Goal: Communication & Community: Share content

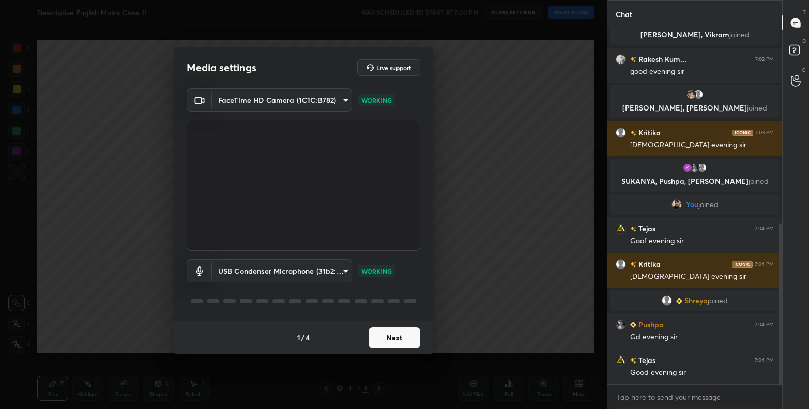
scroll to position [433, 0]
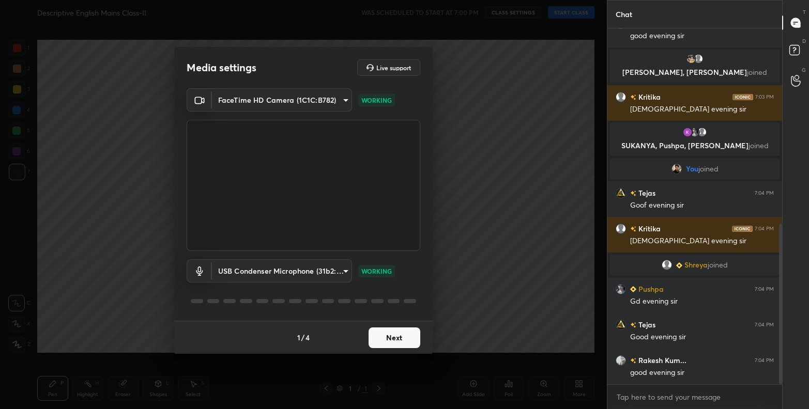
click at [390, 329] on button "Next" at bounding box center [394, 338] width 52 height 21
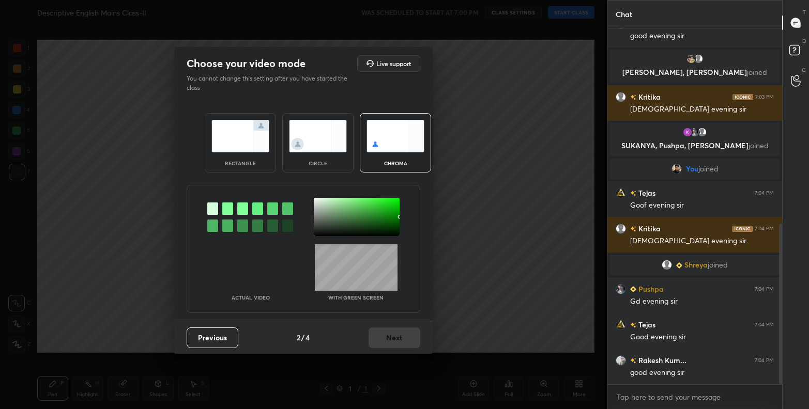
click at [249, 136] on img at bounding box center [240, 136] width 58 height 33
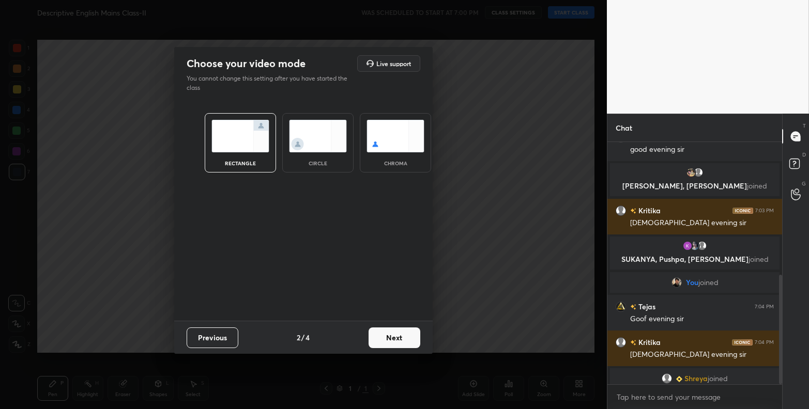
scroll to position [571, 0]
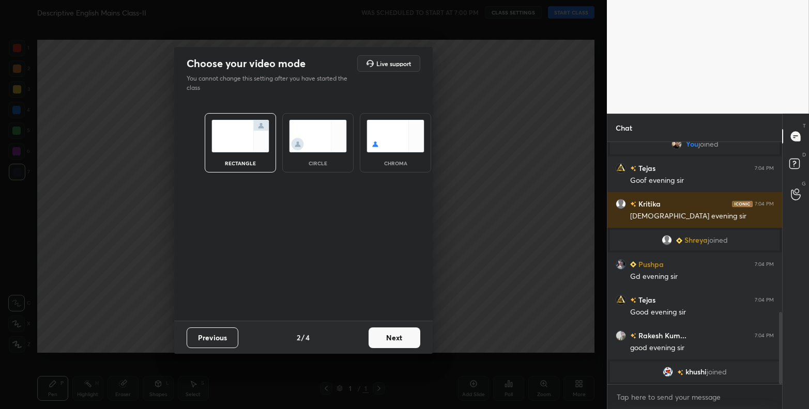
click at [405, 340] on button "Next" at bounding box center [394, 338] width 52 height 21
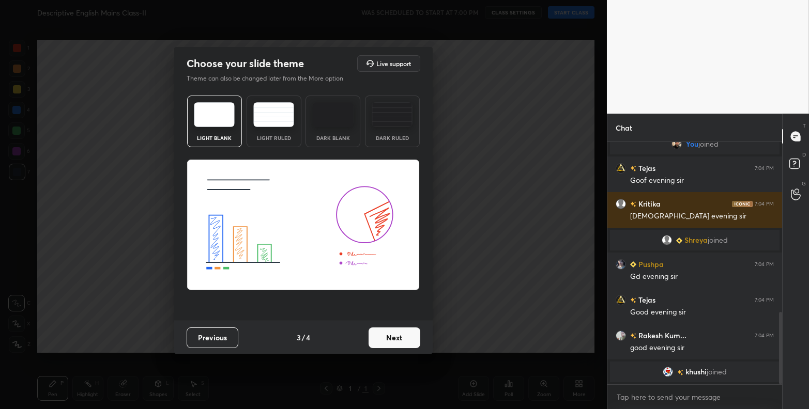
click at [405, 340] on button "Next" at bounding box center [394, 338] width 52 height 21
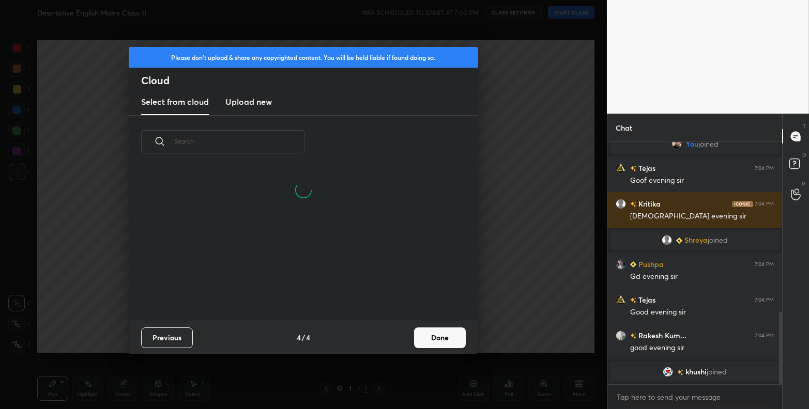
click at [433, 337] on button "Done" at bounding box center [440, 338] width 52 height 21
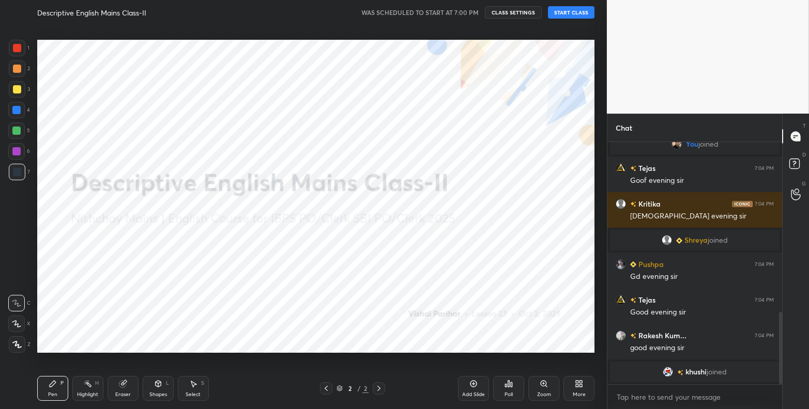
click at [574, 13] on button "START CLASS" at bounding box center [571, 12] width 47 height 12
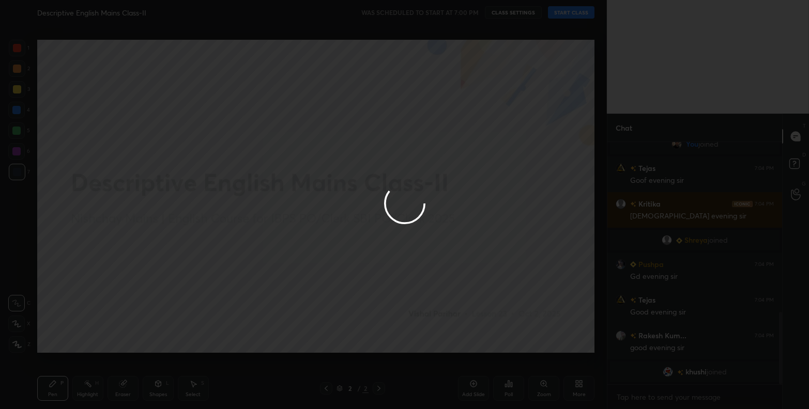
type textarea "x"
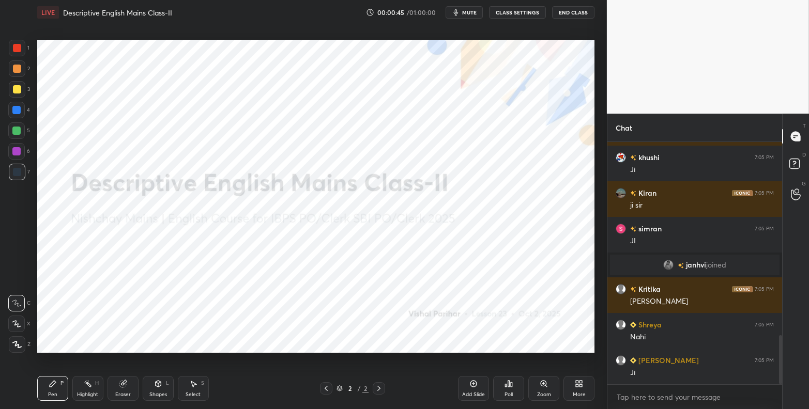
scroll to position [986, 0]
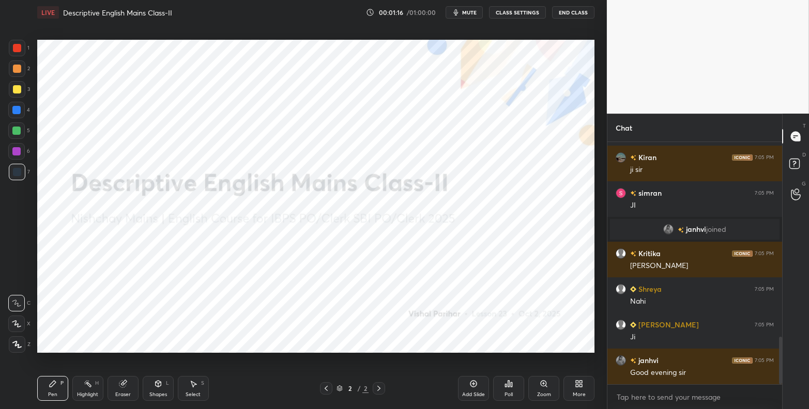
click at [579, 383] on icon at bounding box center [580, 382] width 3 height 3
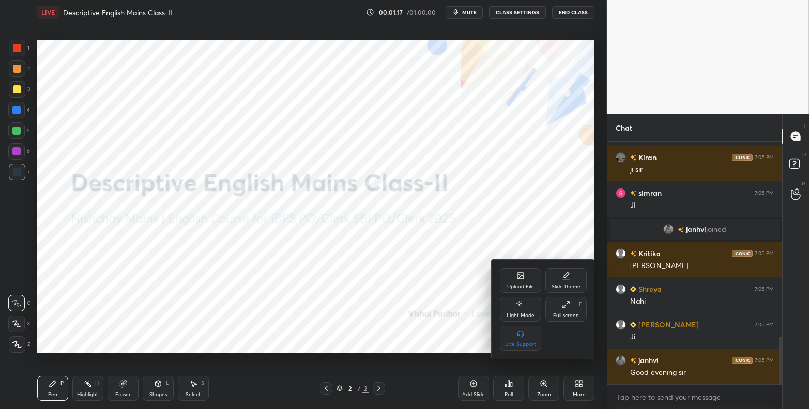
click at [515, 279] on div "Upload File" at bounding box center [520, 280] width 41 height 25
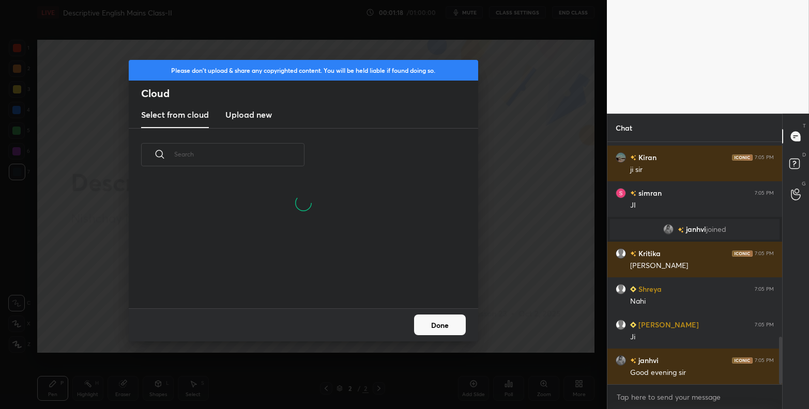
click at [246, 117] on h3 "Upload new" at bounding box center [248, 115] width 47 height 12
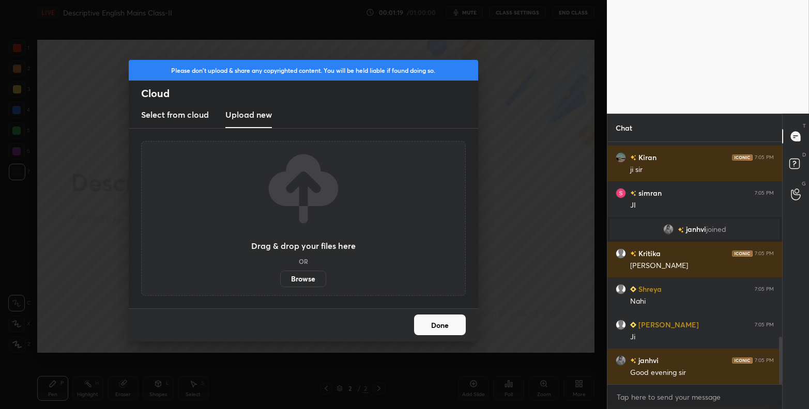
click at [302, 280] on label "Browse" at bounding box center [303, 279] width 46 height 17
click at [280, 280] on input "Browse" at bounding box center [280, 279] width 0 height 17
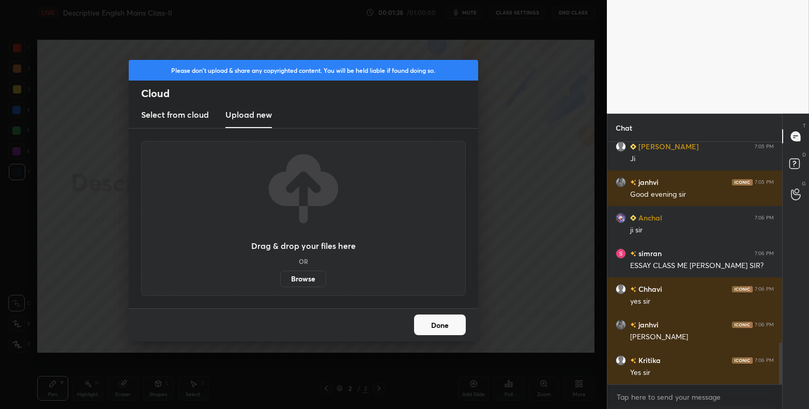
scroll to position [1200, 0]
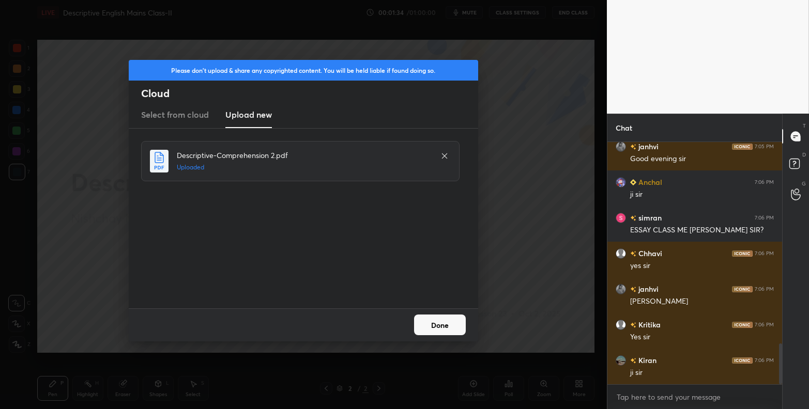
click at [442, 319] on button "Done" at bounding box center [440, 325] width 52 height 21
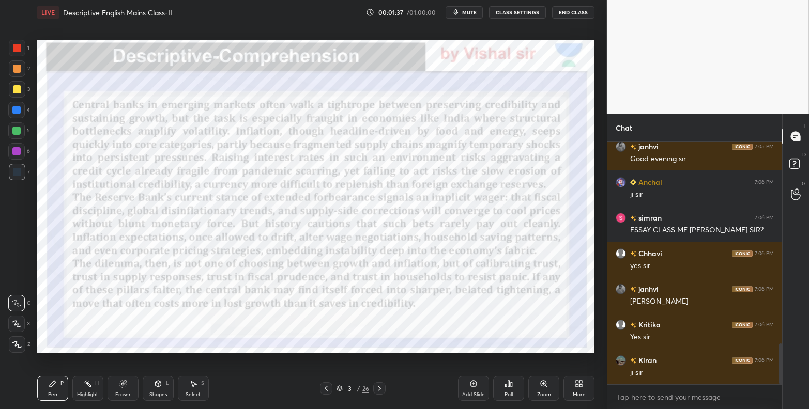
drag, startPoint x: 16, startPoint y: 49, endPoint x: 18, endPoint y: 54, distance: 5.6
click at [16, 49] on div at bounding box center [17, 48] width 8 height 8
click at [21, 348] on div at bounding box center [17, 344] width 17 height 17
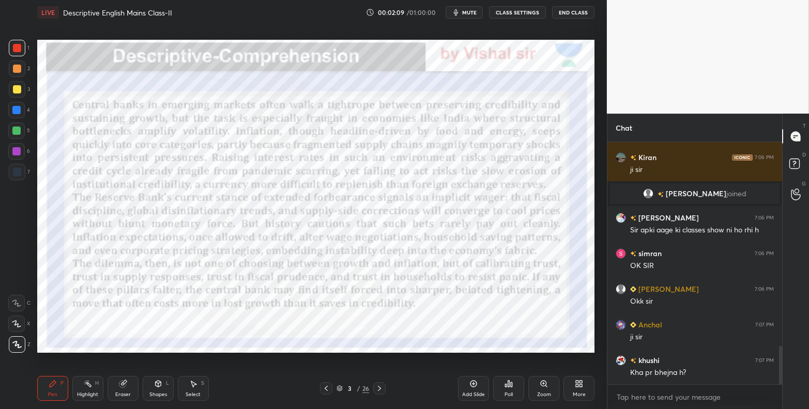
scroll to position [1330, 0]
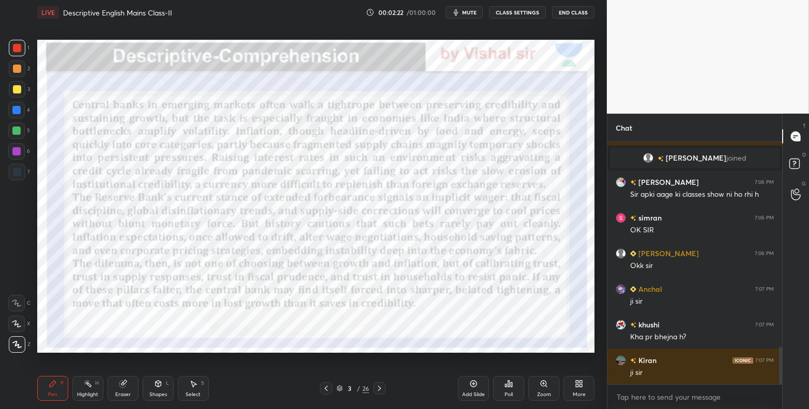
click at [380, 391] on icon at bounding box center [379, 388] width 8 height 8
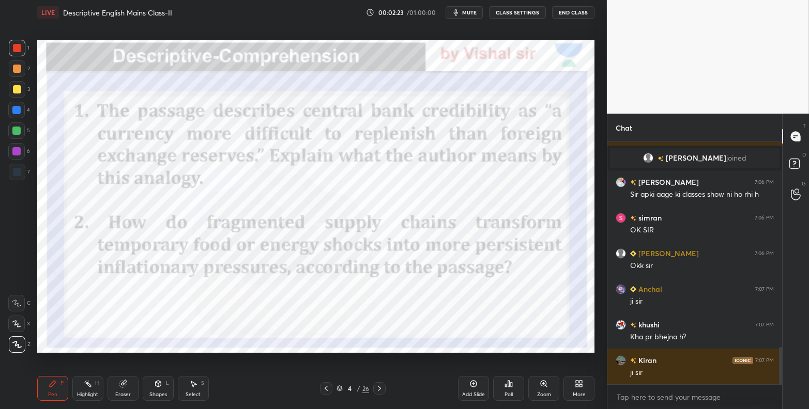
scroll to position [1366, 0]
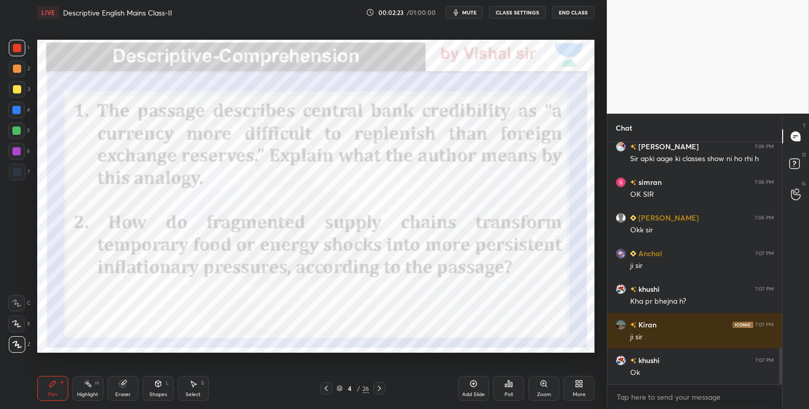
click at [327, 390] on icon at bounding box center [326, 388] width 8 height 8
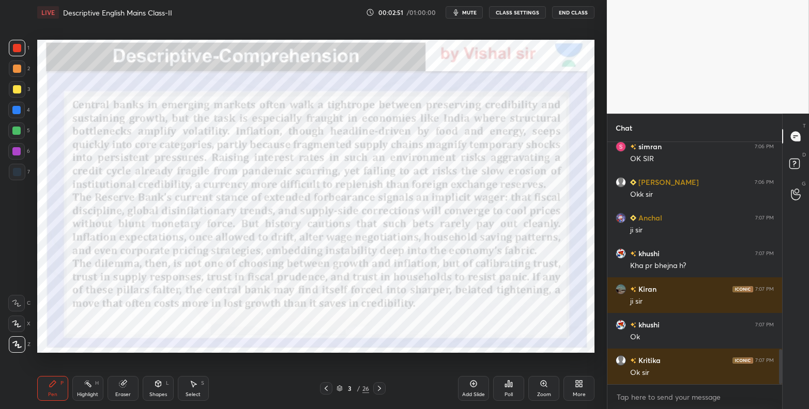
scroll to position [1437, 0]
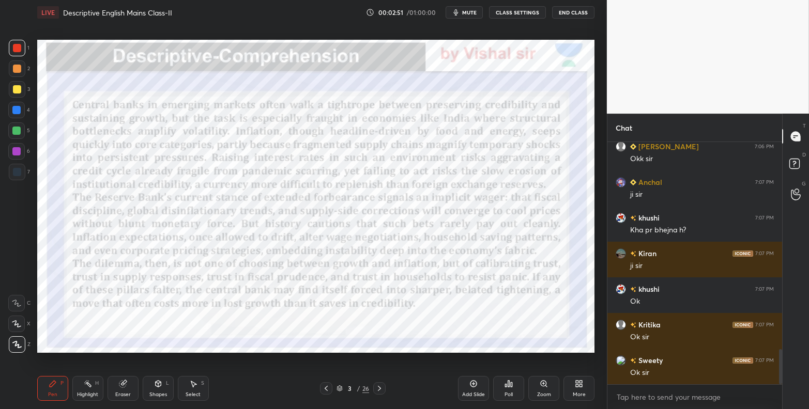
click at [469, 13] on span "mute" at bounding box center [469, 12] width 14 height 7
click at [471, 11] on span "unmute" at bounding box center [468, 12] width 22 height 7
drag, startPoint x: 474, startPoint y: 12, endPoint x: 494, endPoint y: 2, distance: 22.2
click at [474, 12] on span "mute" at bounding box center [469, 12] width 14 height 7
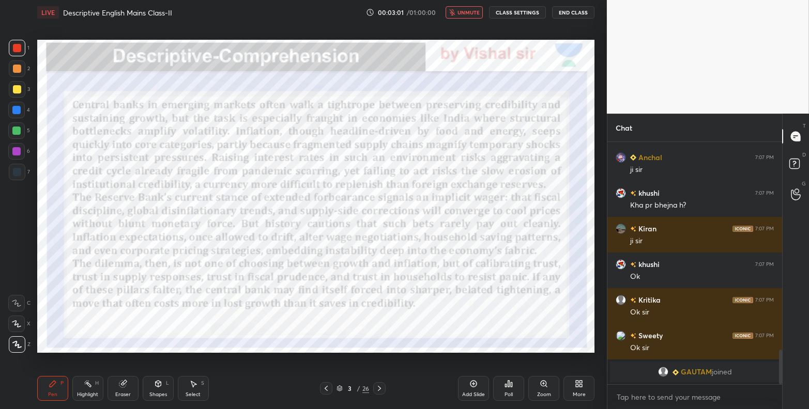
scroll to position [1475, 0]
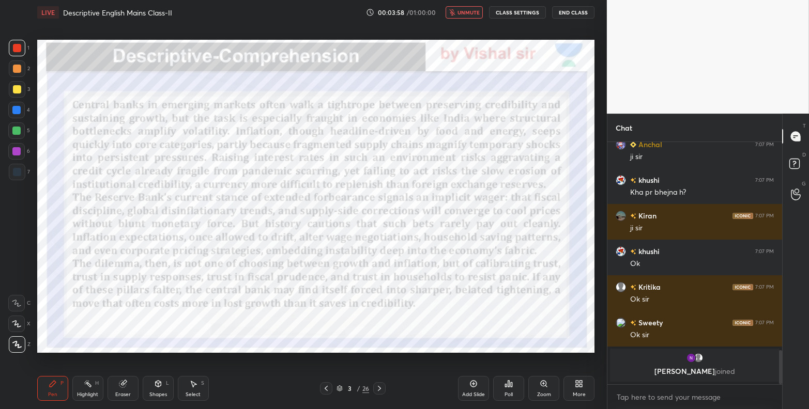
click at [465, 12] on span "unmute" at bounding box center [468, 12] width 22 height 7
click at [473, 10] on span "mute" at bounding box center [469, 12] width 14 height 7
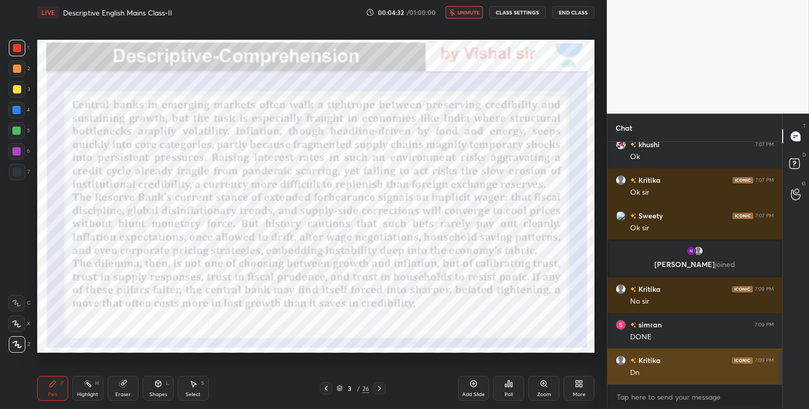
scroll to position [1504, 0]
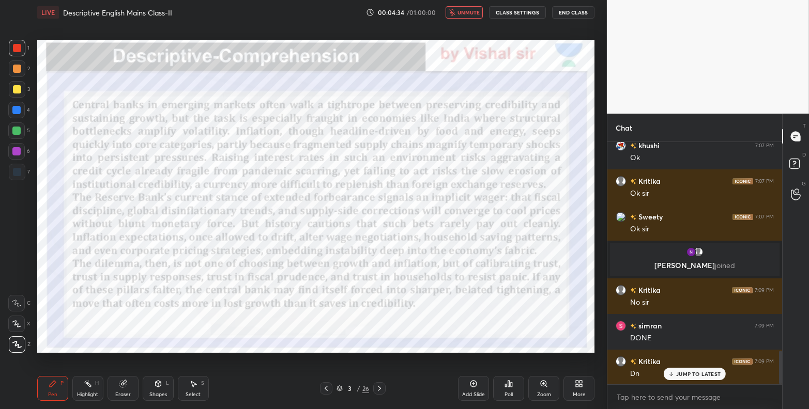
click at [478, 7] on button "unmute" at bounding box center [463, 12] width 37 height 12
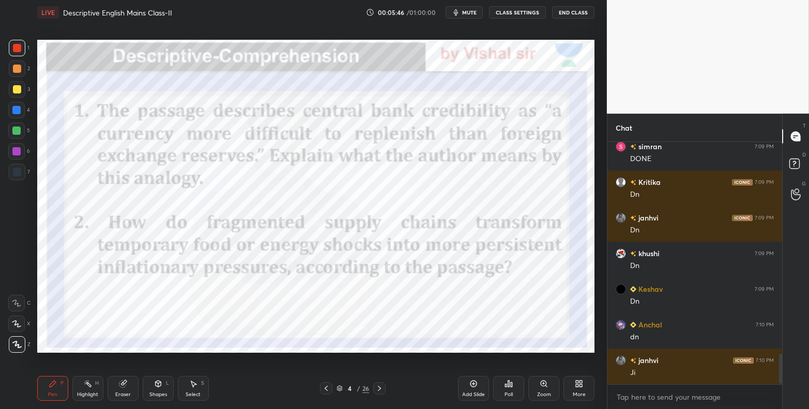
scroll to position [1719, 0]
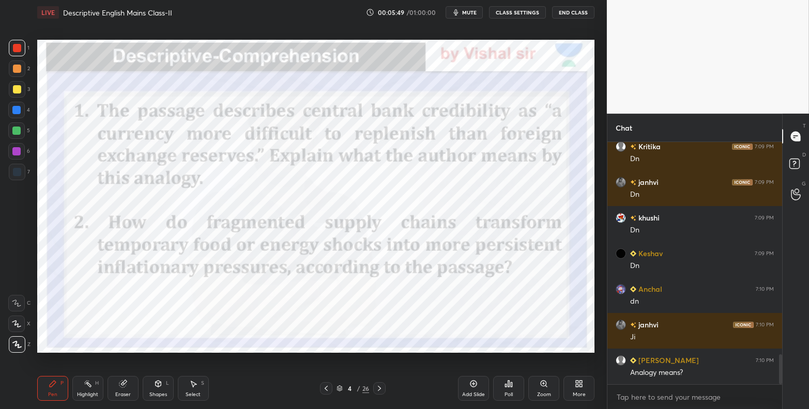
click at [465, 13] on span "mute" at bounding box center [469, 12] width 14 height 7
click at [478, 5] on div "LIVE Descriptive English Mains Class-II 00:05:51 / 01:00:00 unmute CLASS SETTIN…" at bounding box center [315, 12] width 557 height 25
click at [471, 11] on span "unmute" at bounding box center [468, 12] width 22 height 7
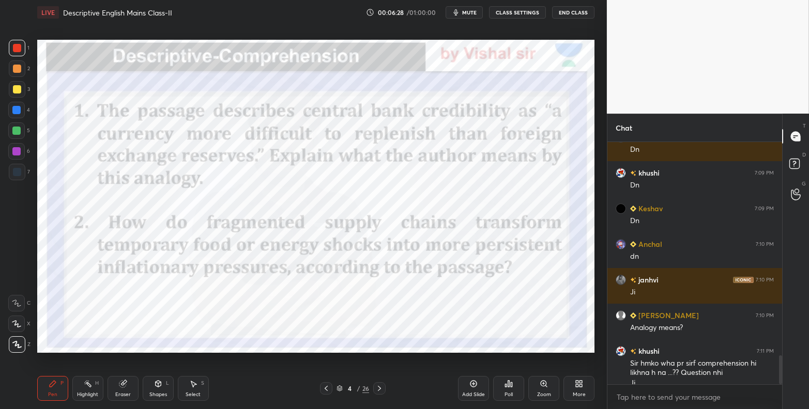
scroll to position [1774, 0]
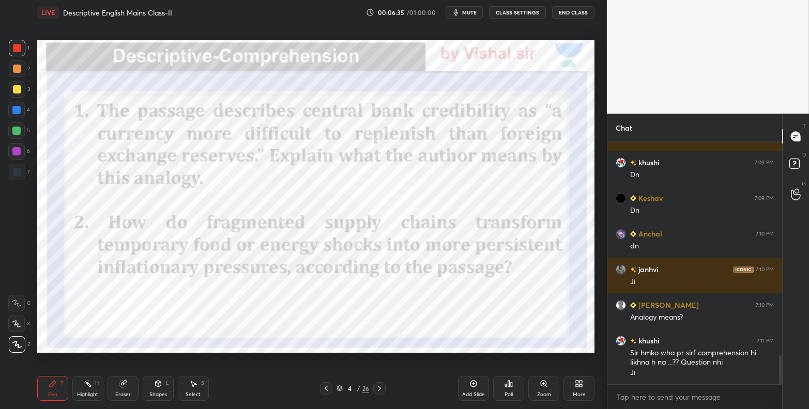
click at [479, 10] on button "mute" at bounding box center [463, 12] width 37 height 12
click at [479, 10] on span "unmute" at bounding box center [468, 12] width 22 height 7
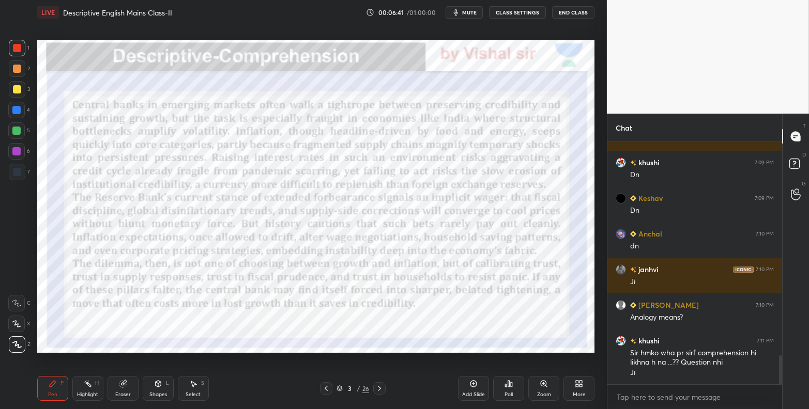
click at [466, 14] on span "mute" at bounding box center [469, 12] width 14 height 7
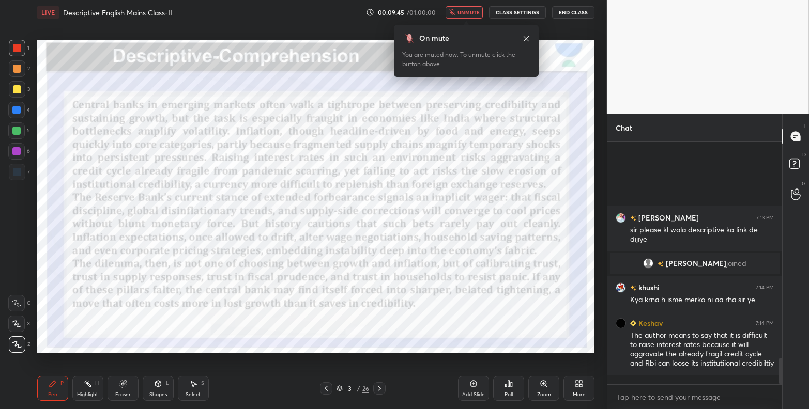
scroll to position [2006, 0]
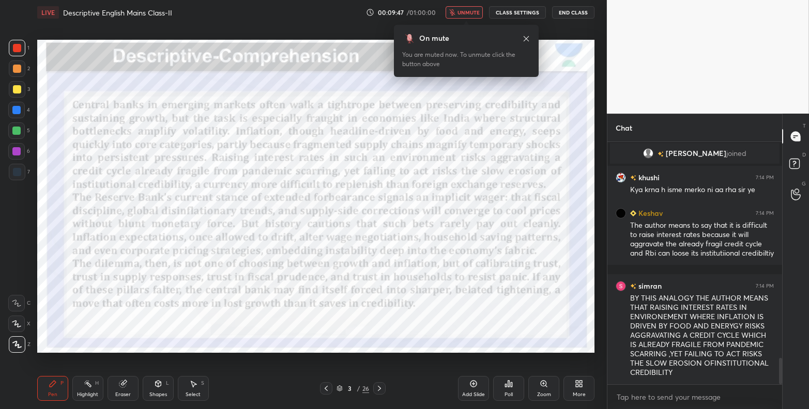
drag, startPoint x: 529, startPoint y: 43, endPoint x: 507, endPoint y: 33, distance: 24.5
click at [525, 41] on div "On mute" at bounding box center [466, 38] width 128 height 11
click at [472, 14] on span "unmute" at bounding box center [468, 12] width 22 height 7
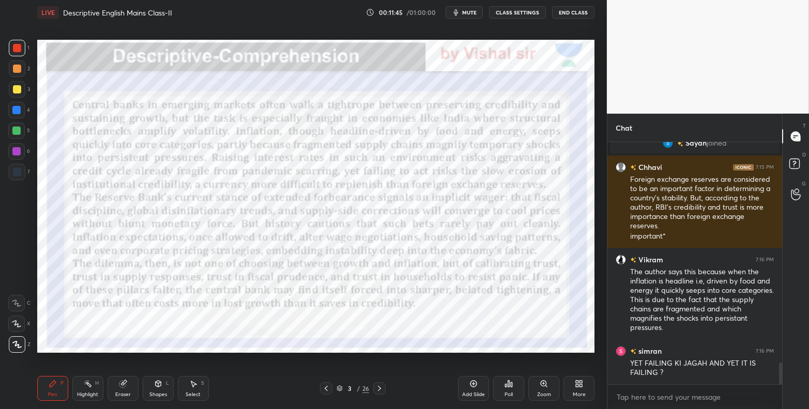
scroll to position [2474, 0]
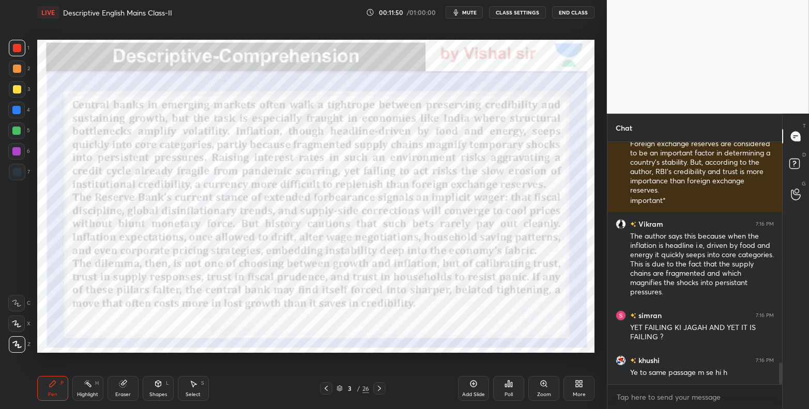
drag, startPoint x: 18, startPoint y: 324, endPoint x: 26, endPoint y: 322, distance: 8.4
click at [18, 324] on icon at bounding box center [16, 324] width 8 height 6
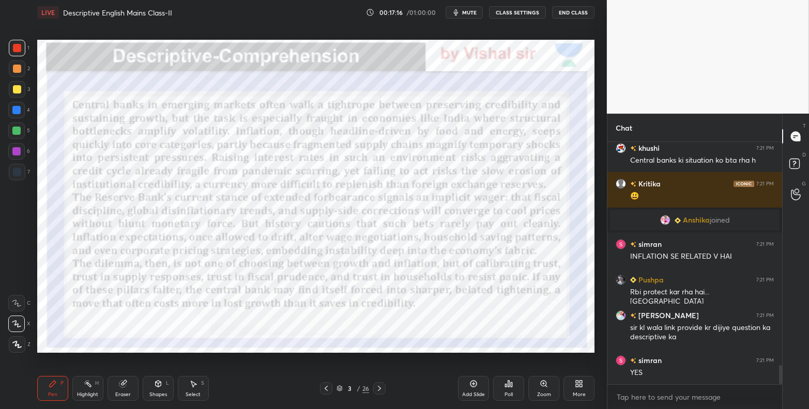
scroll to position [2810, 0]
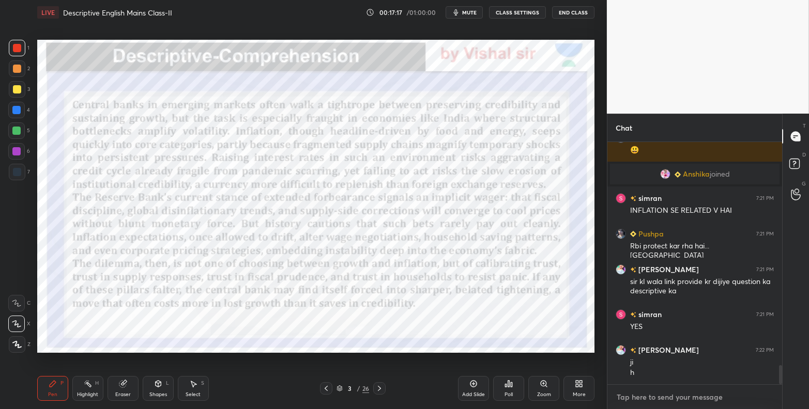
type textarea "x"
click at [654, 394] on textarea at bounding box center [694, 397] width 158 height 17
paste textarea "[URL][DOMAIN_NAME]"
type textarea "[URL][DOMAIN_NAME]"
type textarea "x"
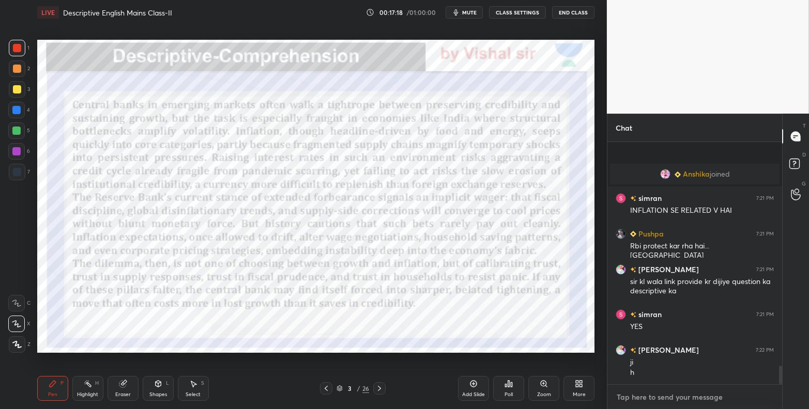
scroll to position [2886, 0]
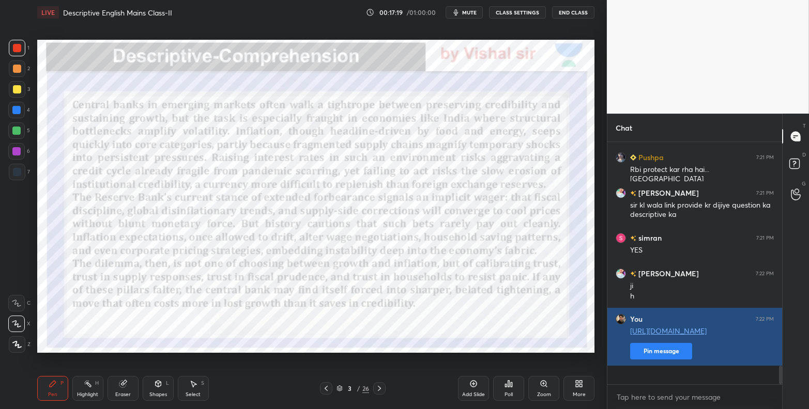
type textarea "x"
click at [651, 360] on button "Pin message" at bounding box center [661, 351] width 62 height 17
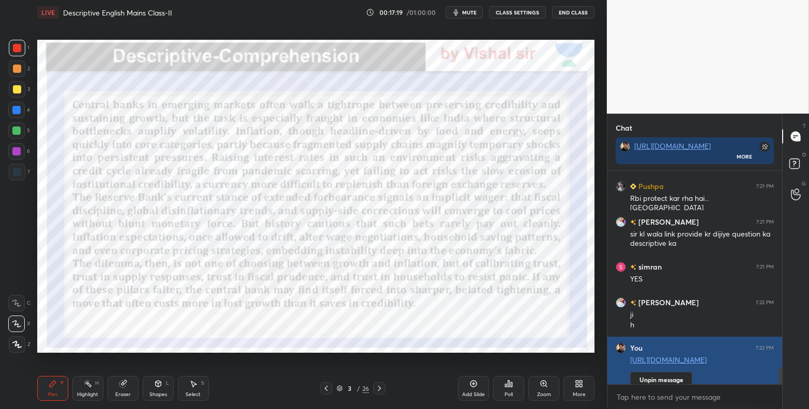
scroll to position [124, 172]
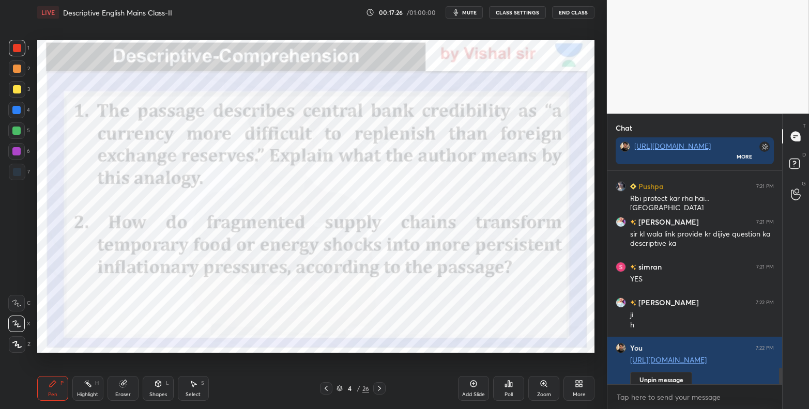
drag, startPoint x: 18, startPoint y: 345, endPoint x: 30, endPoint y: 322, distance: 25.4
click at [18, 345] on icon at bounding box center [17, 345] width 8 height 6
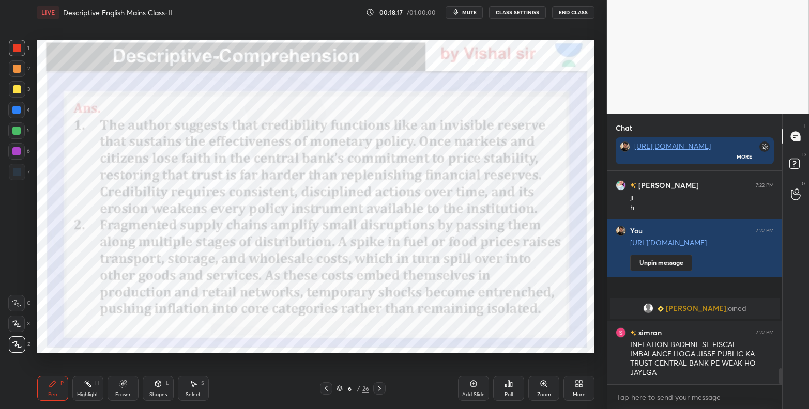
scroll to position [2670, 0]
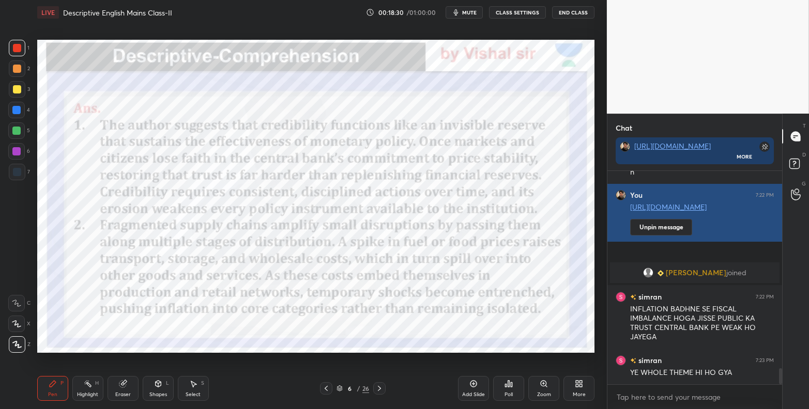
click at [607, 186] on div "1 2 3 4 5 6 7 C X Z C X Z E E Erase all H H LIVE Descriptive English Mains Clas…" at bounding box center [404, 204] width 809 height 409
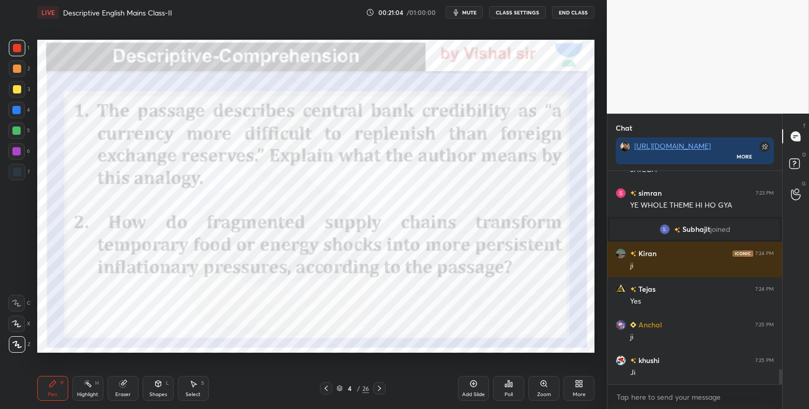
scroll to position [2865, 0]
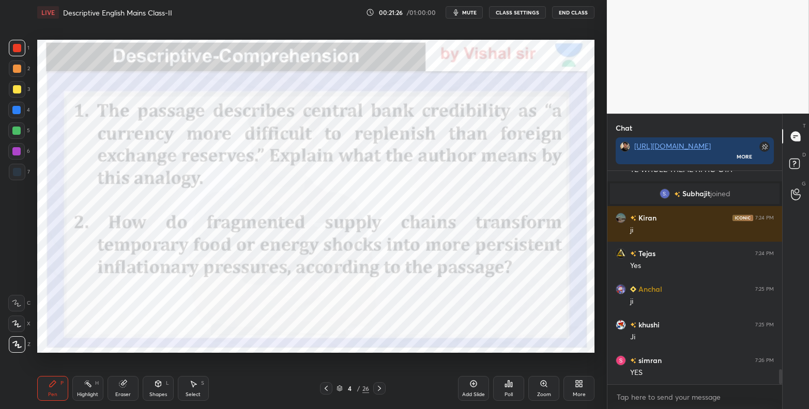
click at [331, 392] on div at bounding box center [326, 388] width 12 height 12
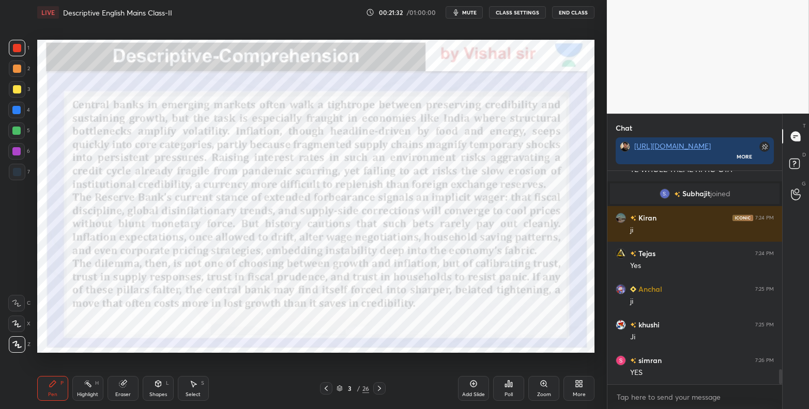
click at [465, 14] on span "mute" at bounding box center [469, 12] width 14 height 7
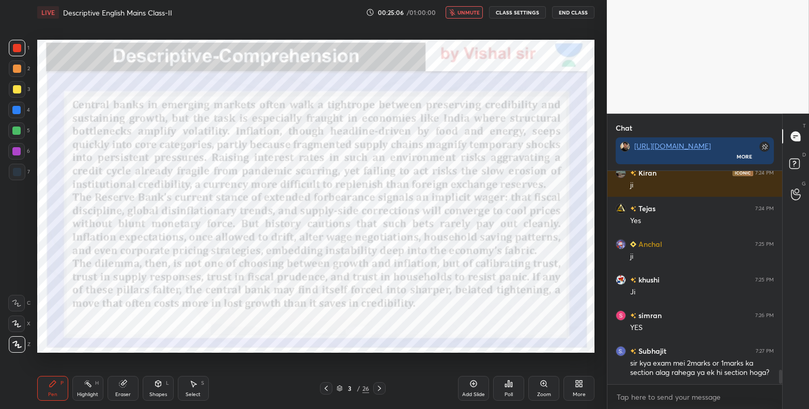
scroll to position [2970, 0]
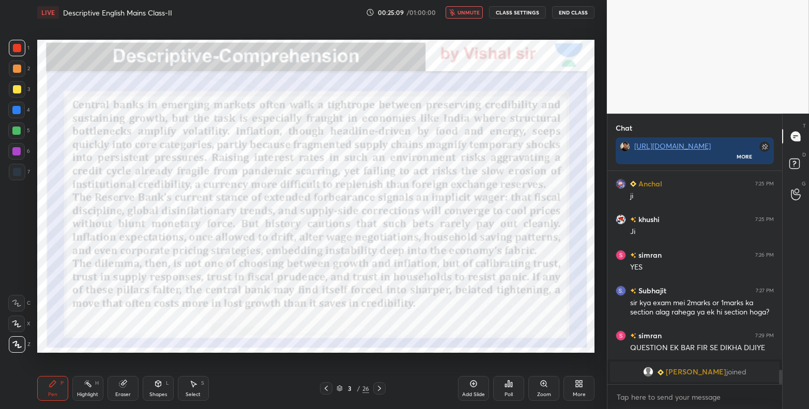
click at [468, 13] on span "unmute" at bounding box center [468, 12] width 22 height 7
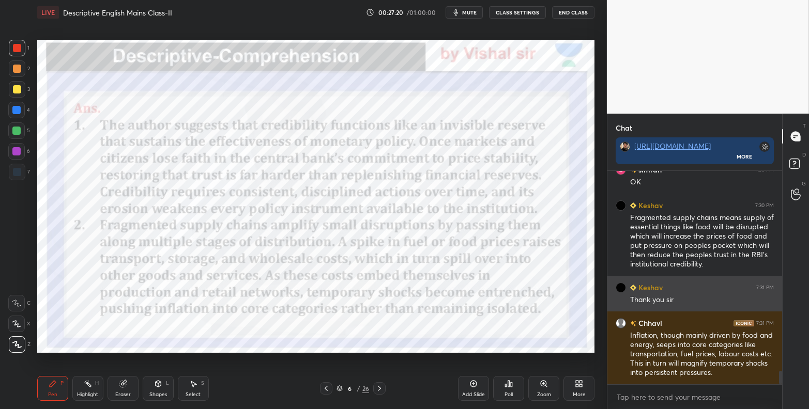
scroll to position [3212, 0]
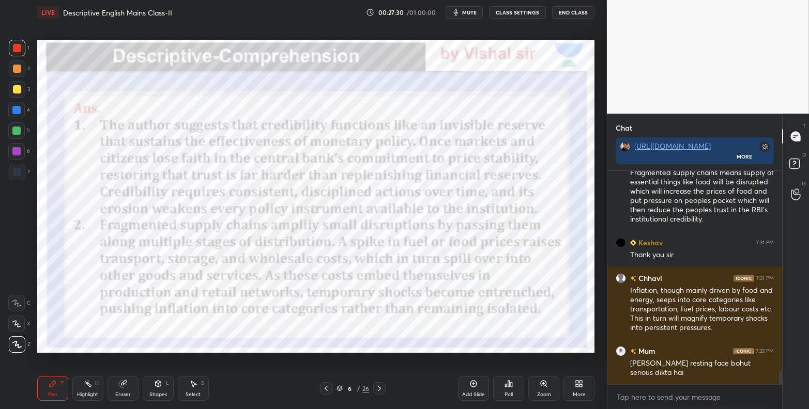
drag, startPoint x: 488, startPoint y: -16, endPoint x: 488, endPoint y: -24, distance: 8.8
click at [488, 0] on html "1 2 3 4 5 6 7 C X Z C X Z E E Erase all H H LIVE Descriptive English Mains Clas…" at bounding box center [404, 0] width 809 height 0
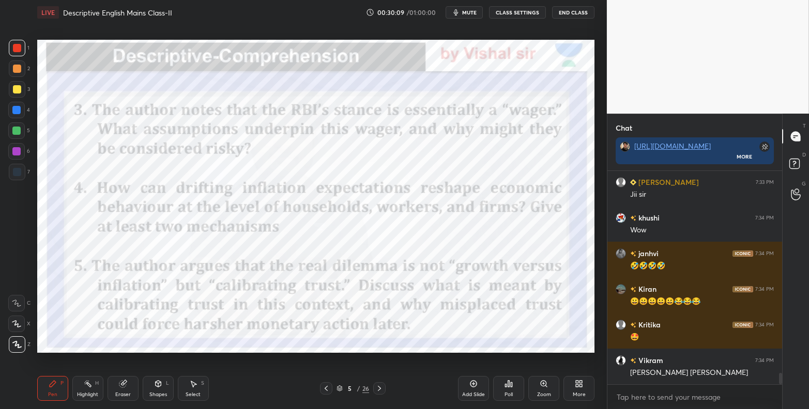
scroll to position [3917, 0]
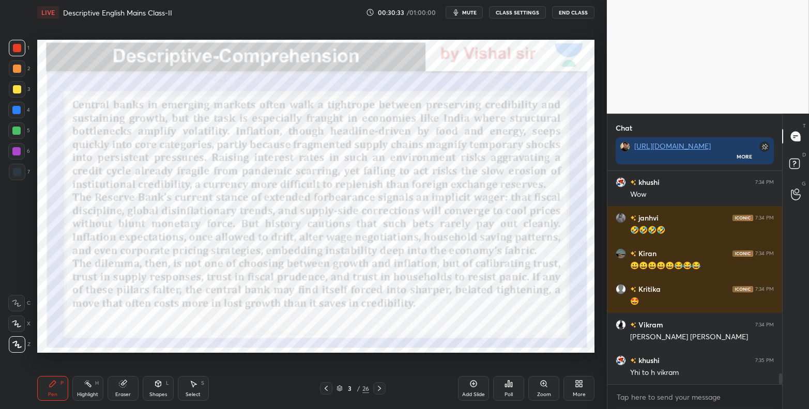
click at [473, 11] on span "mute" at bounding box center [469, 12] width 14 height 7
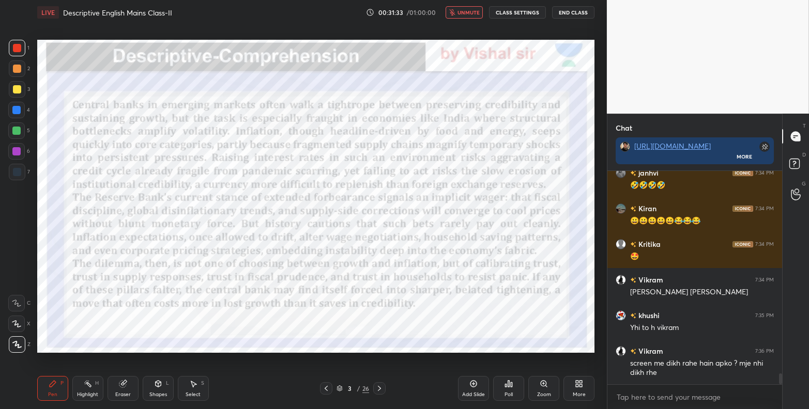
click at [473, 16] on button "unmute" at bounding box center [463, 12] width 37 height 12
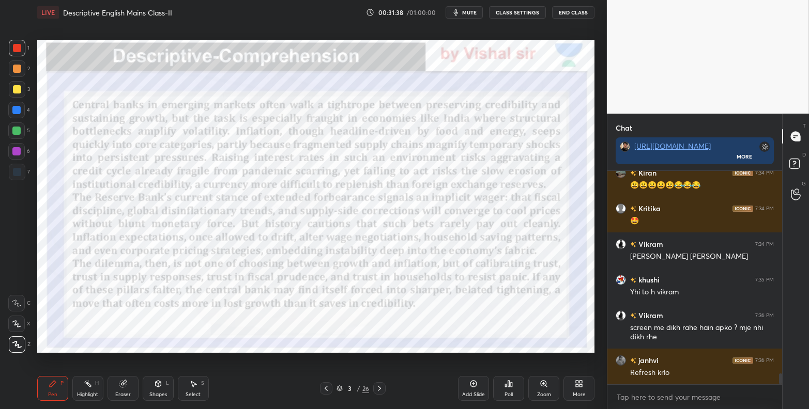
click at [473, 16] on button "mute" at bounding box center [463, 12] width 37 height 12
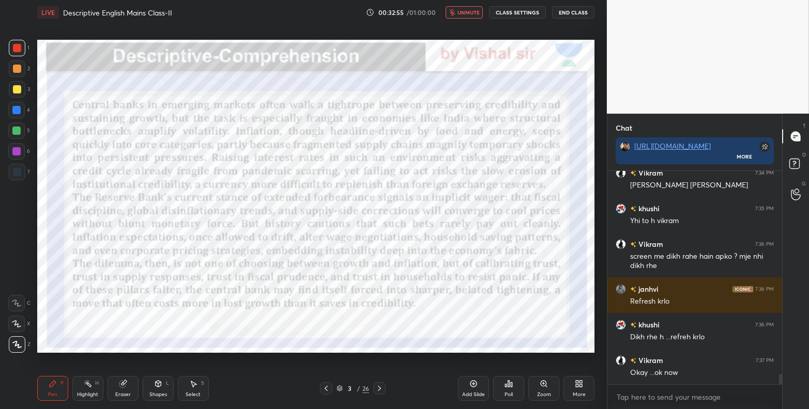
scroll to position [4123, 0]
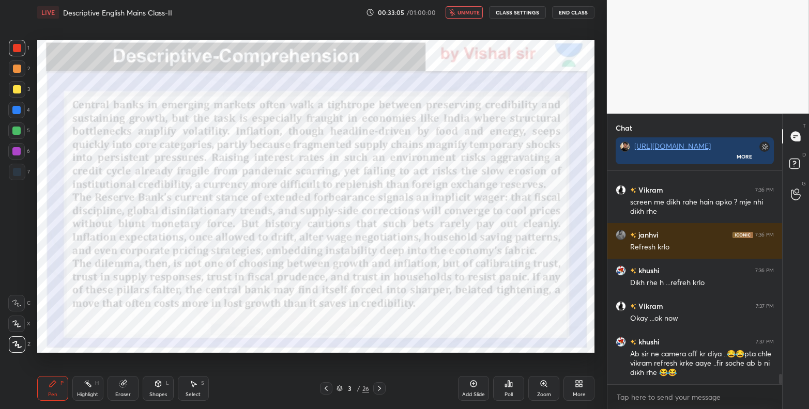
click at [469, 13] on span "unmute" at bounding box center [468, 12] width 22 height 7
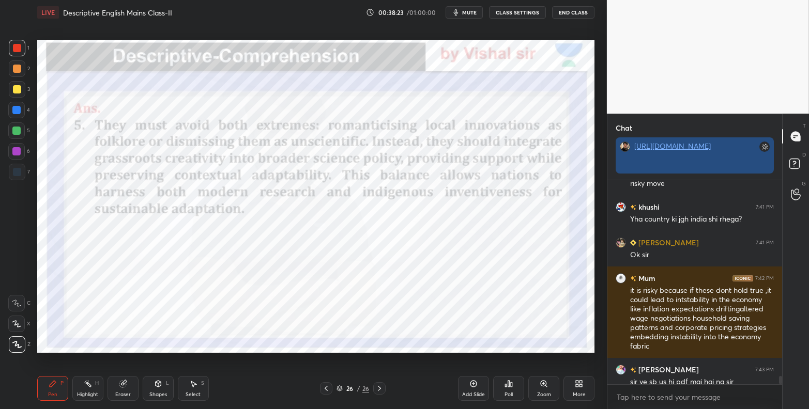
scroll to position [4, 3]
click at [655, 151] on link "[URL][DOMAIN_NAME]" at bounding box center [672, 146] width 76 height 10
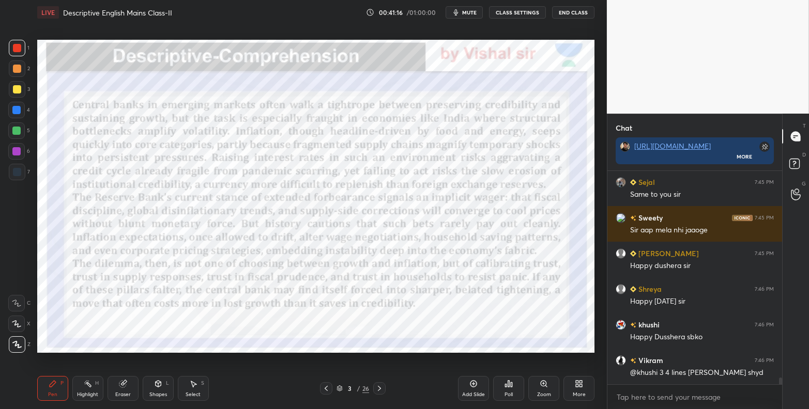
scroll to position [6436, 0]
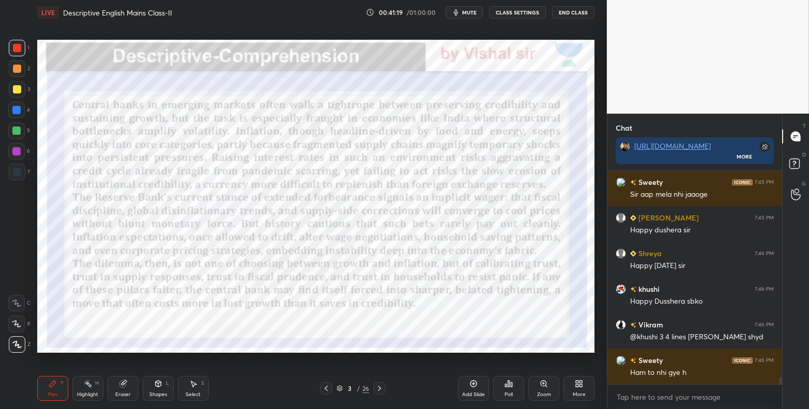
click at [571, 13] on button "End Class" at bounding box center [573, 12] width 42 height 12
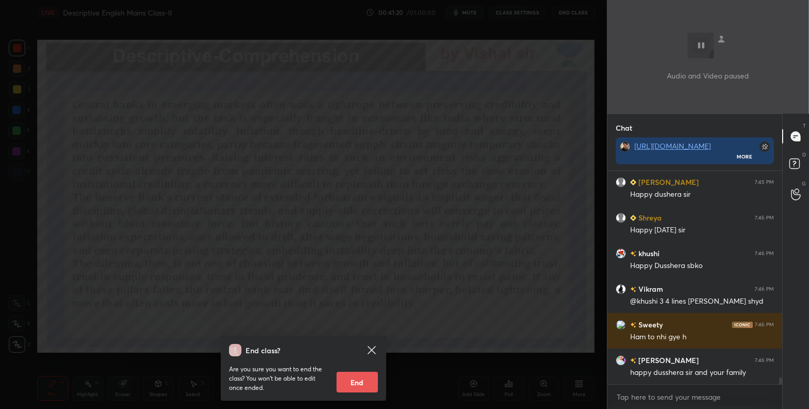
scroll to position [6508, 0]
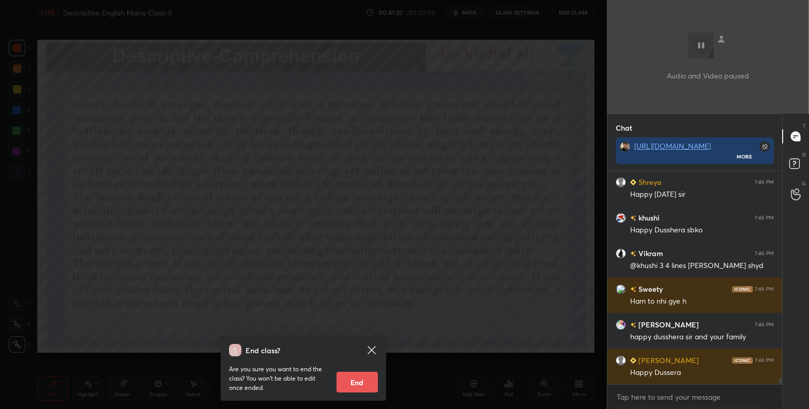
click at [362, 380] on button "End" at bounding box center [356, 382] width 41 height 21
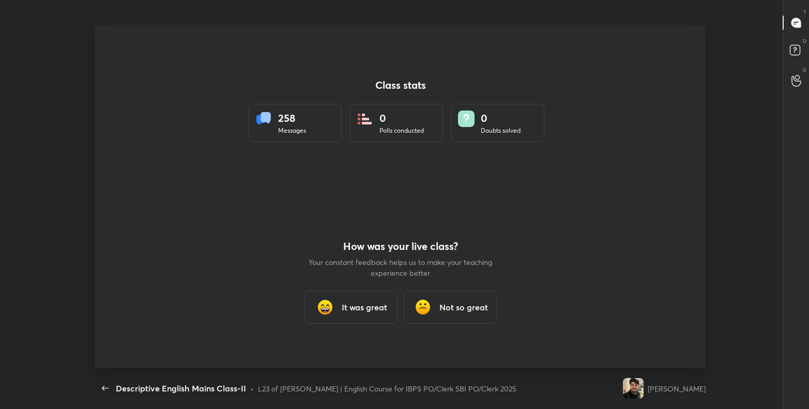
scroll to position [0, 0]
type textarea "x"
